Goal: Information Seeking & Learning: Learn about a topic

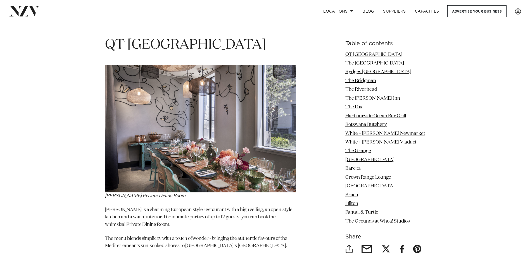
scroll to position [726, 0]
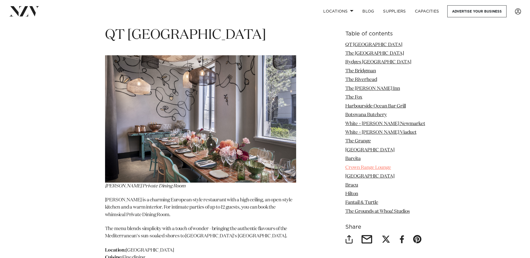
click at [373, 165] on link "Crown Range Lounge" at bounding box center [368, 167] width 46 height 5
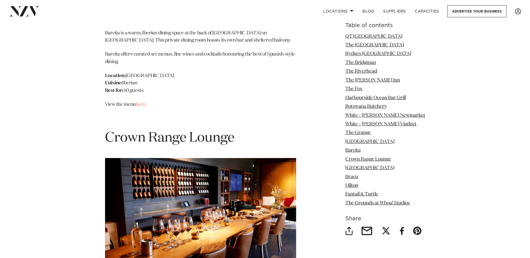
scroll to position [4508, 0]
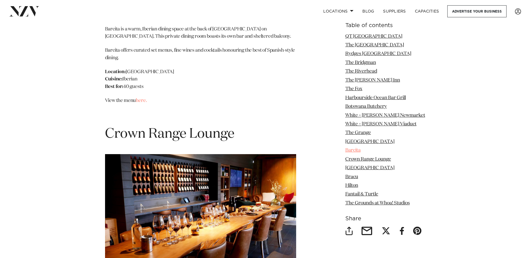
click at [359, 149] on link "Barcita" at bounding box center [352, 150] width 15 height 5
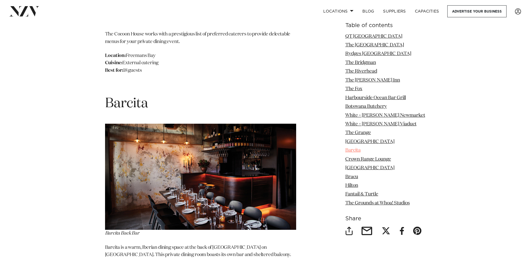
scroll to position [4287, 0]
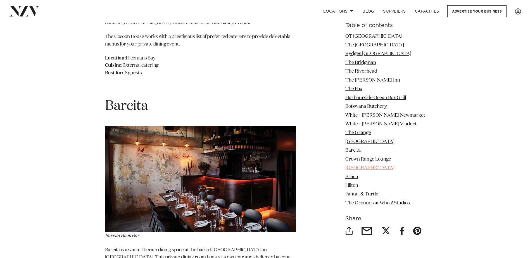
click at [360, 167] on link "[GEOGRAPHIC_DATA]" at bounding box center [369, 168] width 49 height 5
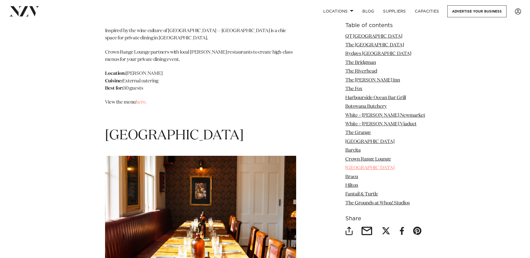
scroll to position [4813, 0]
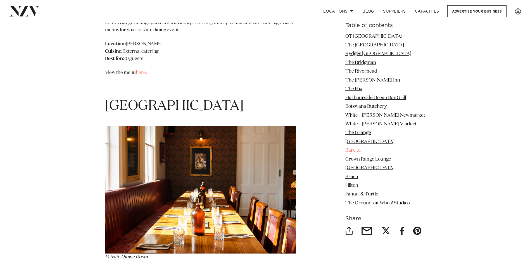
click at [357, 152] on link "Barcita" at bounding box center [352, 150] width 15 height 5
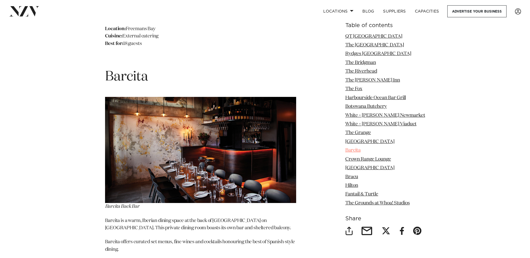
scroll to position [4287, 0]
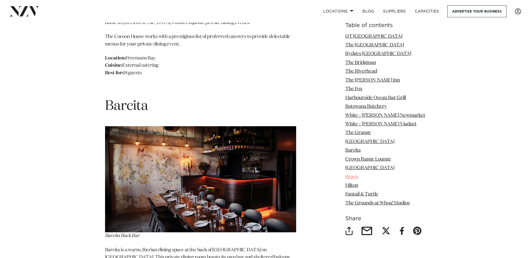
click at [358, 178] on link "Bracu" at bounding box center [351, 177] width 13 height 5
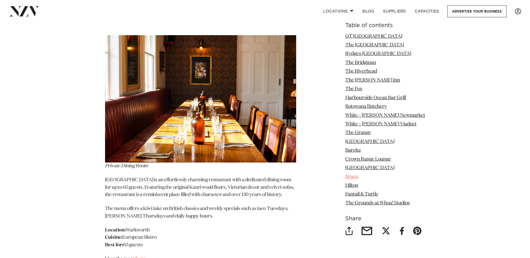
scroll to position [5091, 0]
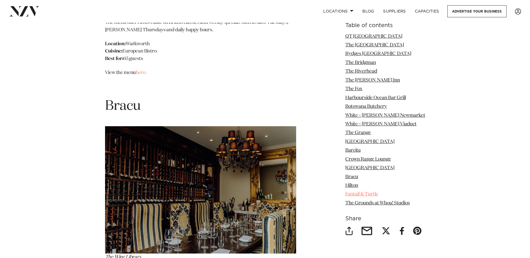
click at [376, 193] on link "Fantail & Turtle" at bounding box center [361, 194] width 33 height 5
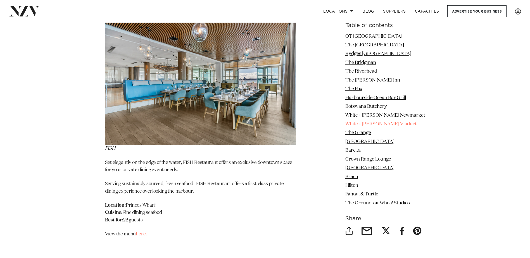
scroll to position [5470, 0]
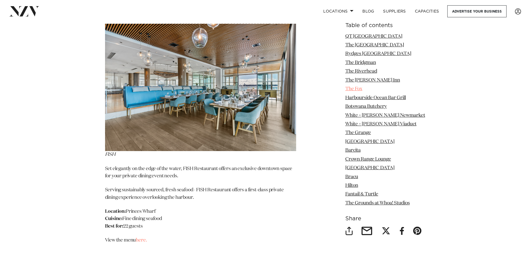
click at [358, 89] on link "The Fox" at bounding box center [353, 89] width 17 height 5
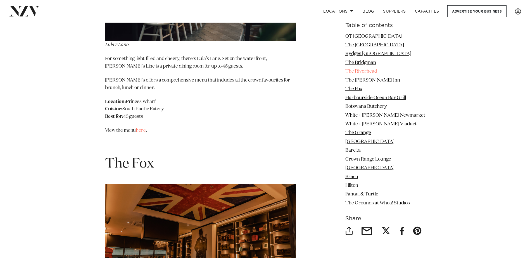
scroll to position [2215, 0]
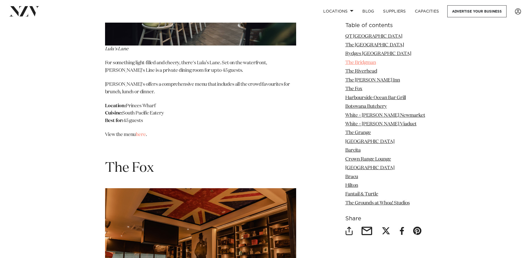
click at [372, 64] on link "The Bridgman" at bounding box center [360, 62] width 31 height 5
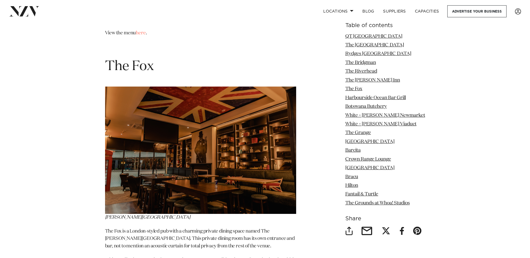
scroll to position [2327, 0]
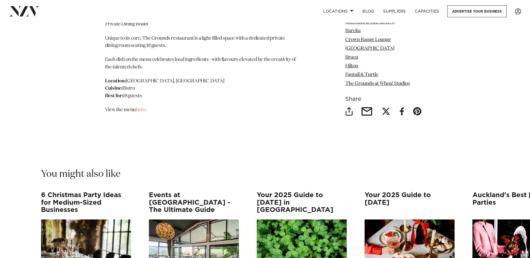
scroll to position [6169, 0]
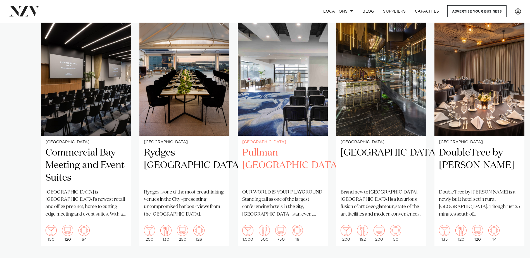
scroll to position [419, 0]
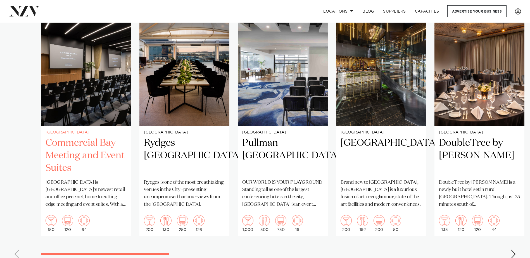
click at [92, 153] on h2 "Commercial Bay Meeting and Event Suites" at bounding box center [86, 156] width 81 height 38
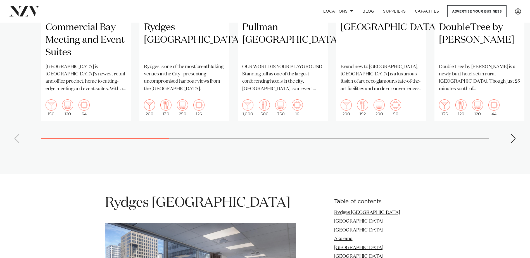
scroll to position [531, 0]
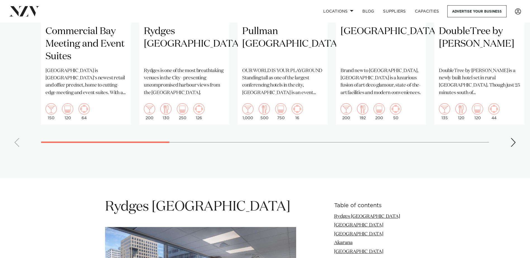
click at [513, 140] on swiper-container "Auckland Commercial Bay Meeting and Event Suites Commercial Bay is Auckland's n…" at bounding box center [265, 23] width 530 height 258
click at [512, 138] on div "Next slide" at bounding box center [513, 142] width 6 height 9
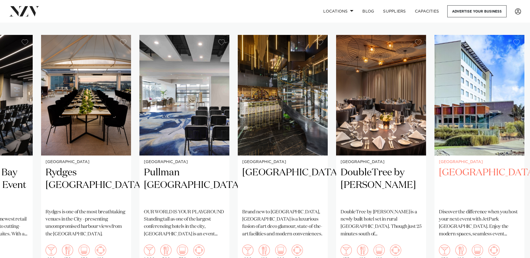
scroll to position [447, 0]
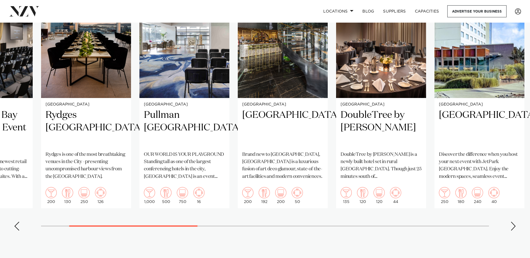
click at [515, 222] on div "Next slide" at bounding box center [513, 226] width 6 height 9
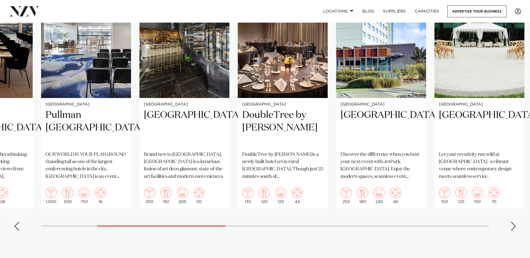
click at [515, 222] on div "Next slide" at bounding box center [513, 226] width 6 height 9
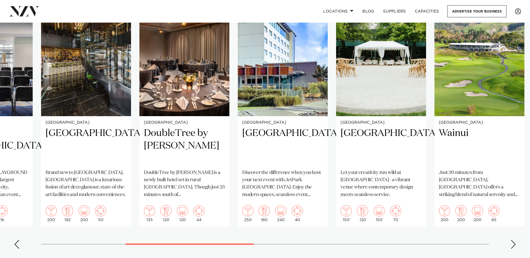
scroll to position [419, 0]
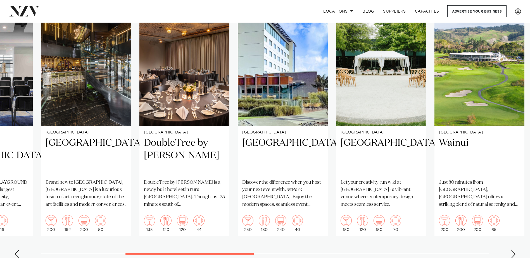
click at [513, 250] on div "Next slide" at bounding box center [513, 254] width 6 height 9
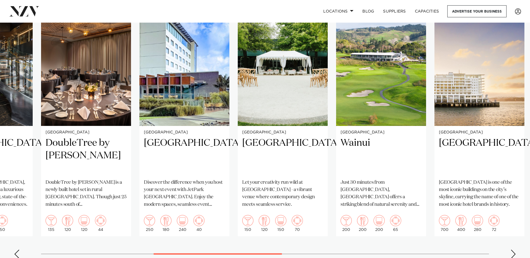
click at [513, 250] on div "Next slide" at bounding box center [513, 254] width 6 height 9
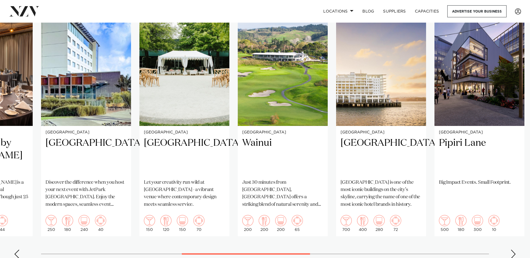
click at [513, 250] on div "Next slide" at bounding box center [513, 254] width 6 height 9
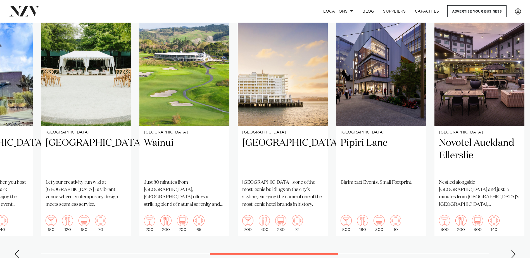
click at [513, 250] on div "Next slide" at bounding box center [513, 254] width 6 height 9
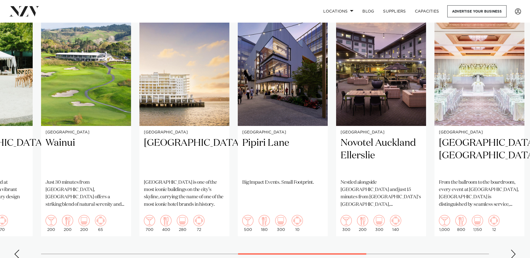
click at [513, 250] on div "Next slide" at bounding box center [513, 254] width 6 height 9
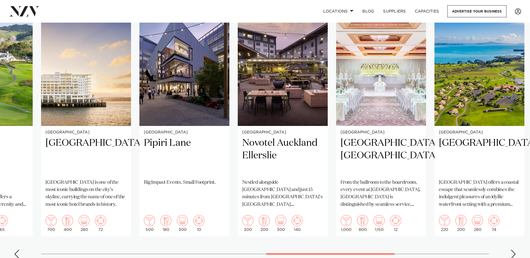
click at [513, 250] on div "Next slide" at bounding box center [513, 254] width 6 height 9
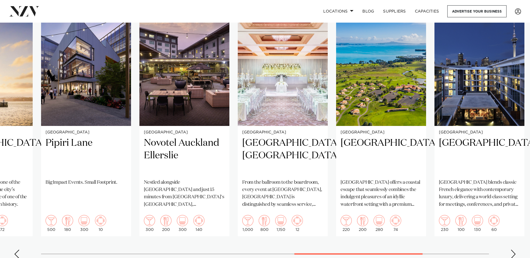
click at [513, 250] on div "Next slide" at bounding box center [513, 254] width 6 height 9
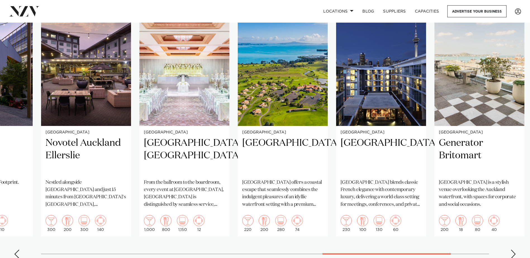
click at [513, 250] on div "Next slide" at bounding box center [513, 254] width 6 height 9
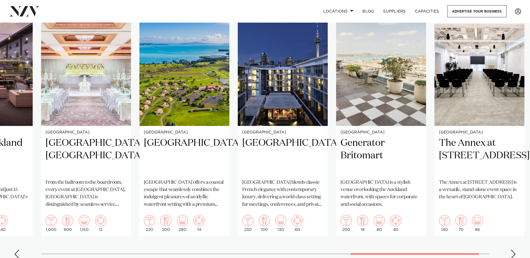
click at [513, 250] on div "Next slide" at bounding box center [513, 254] width 6 height 9
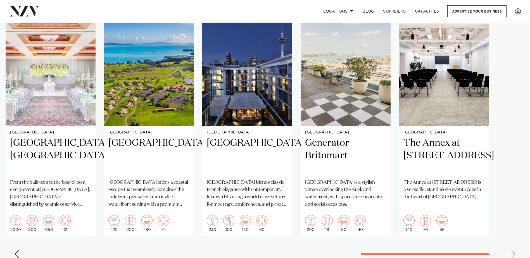
click at [513, 245] on swiper-container "Auckland Commercial Bay Meeting and Event Suites Commercial Bay is Auckland's n…" at bounding box center [265, 134] width 530 height 258
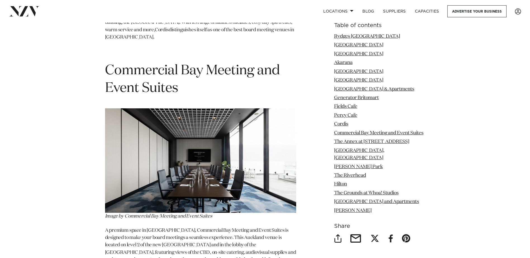
scroll to position [3157, 0]
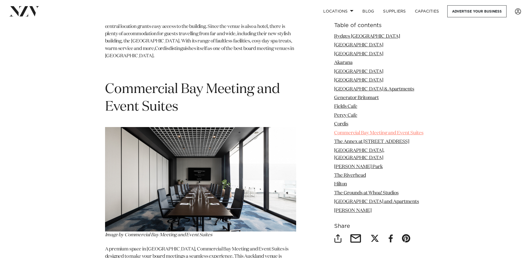
click at [346, 134] on link "Commercial Bay Meeting and Event Suites" at bounding box center [378, 133] width 89 height 5
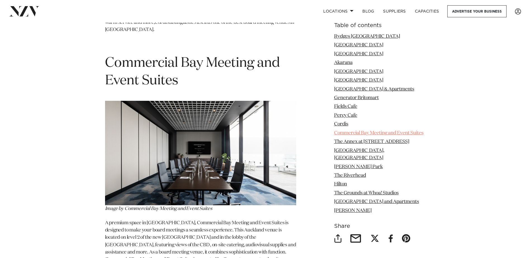
scroll to position [3201, 0]
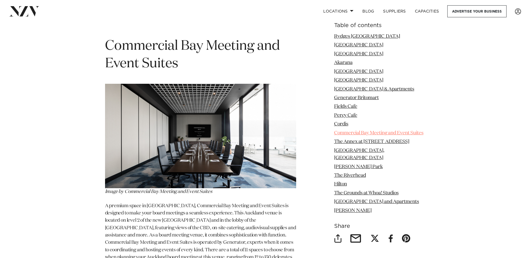
click at [354, 133] on link "Commercial Bay Meeting and Event Suites" at bounding box center [378, 133] width 89 height 5
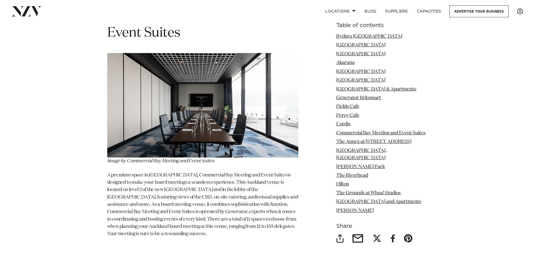
scroll to position [3229, 0]
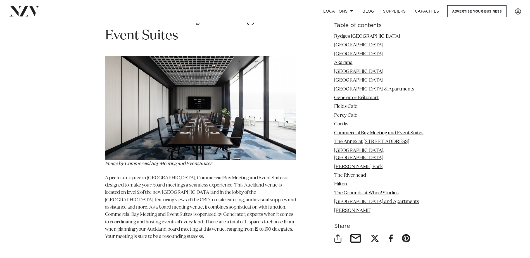
click at [172, 123] on img at bounding box center [200, 108] width 191 height 105
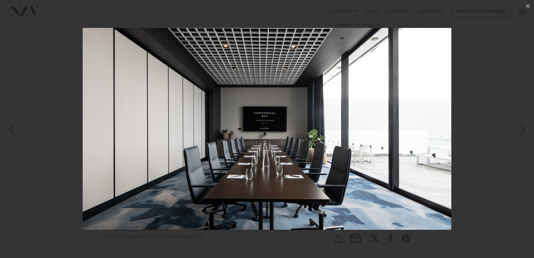
click at [273, 127] on img at bounding box center [267, 129] width 369 height 202
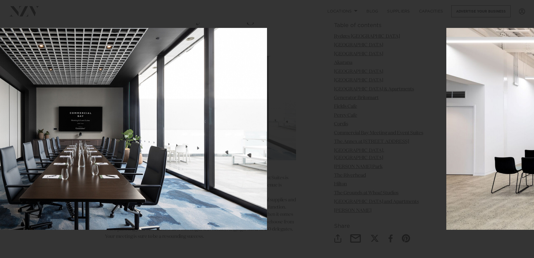
drag, startPoint x: 358, startPoint y: 50, endPoint x: 116, endPoint y: 52, distance: 241.4
click at [129, 53] on img at bounding box center [82, 129] width 369 height 202
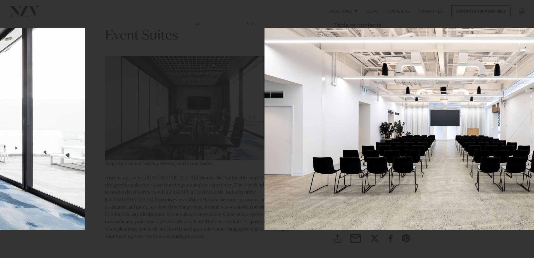
drag, startPoint x: 148, startPoint y: 79, endPoint x: 424, endPoint y: 97, distance: 276.6
click at [394, 98] on img at bounding box center [449, 129] width 369 height 202
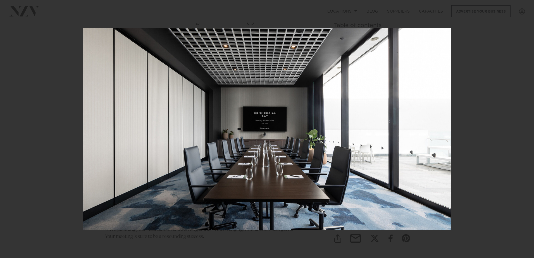
click at [316, 122] on img at bounding box center [267, 129] width 369 height 202
click at [528, 4] on icon at bounding box center [528, 6] width 7 height 7
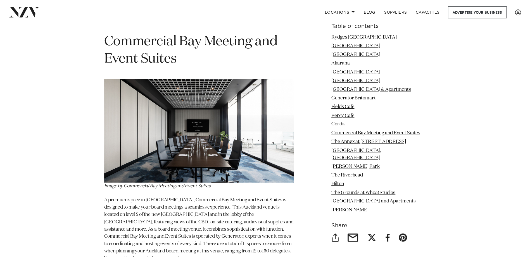
scroll to position [3201, 0]
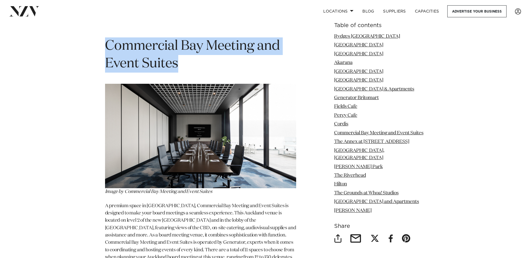
drag, startPoint x: 106, startPoint y: 28, endPoint x: 266, endPoint y: 44, distance: 160.6
click at [266, 44] on h1 "Commercial Bay Meeting and Event Suites" at bounding box center [200, 54] width 191 height 35
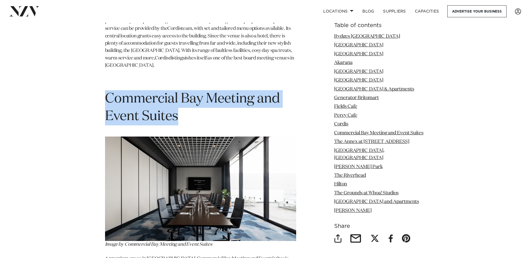
scroll to position [3145, 0]
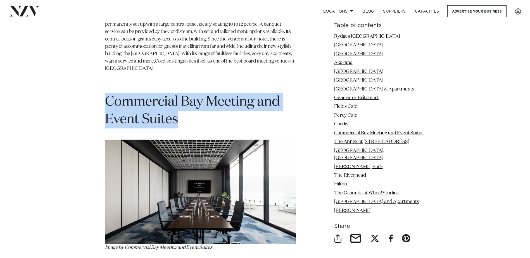
copy span "Commercial Bay Meeting and Event Suites"
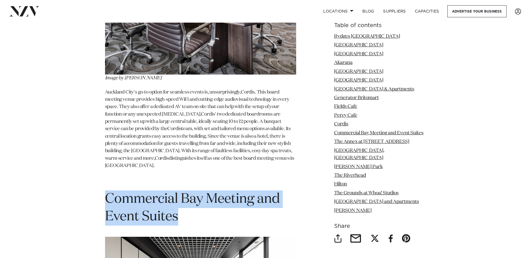
scroll to position [3061, 0]
